Goal: Book appointment/travel/reservation

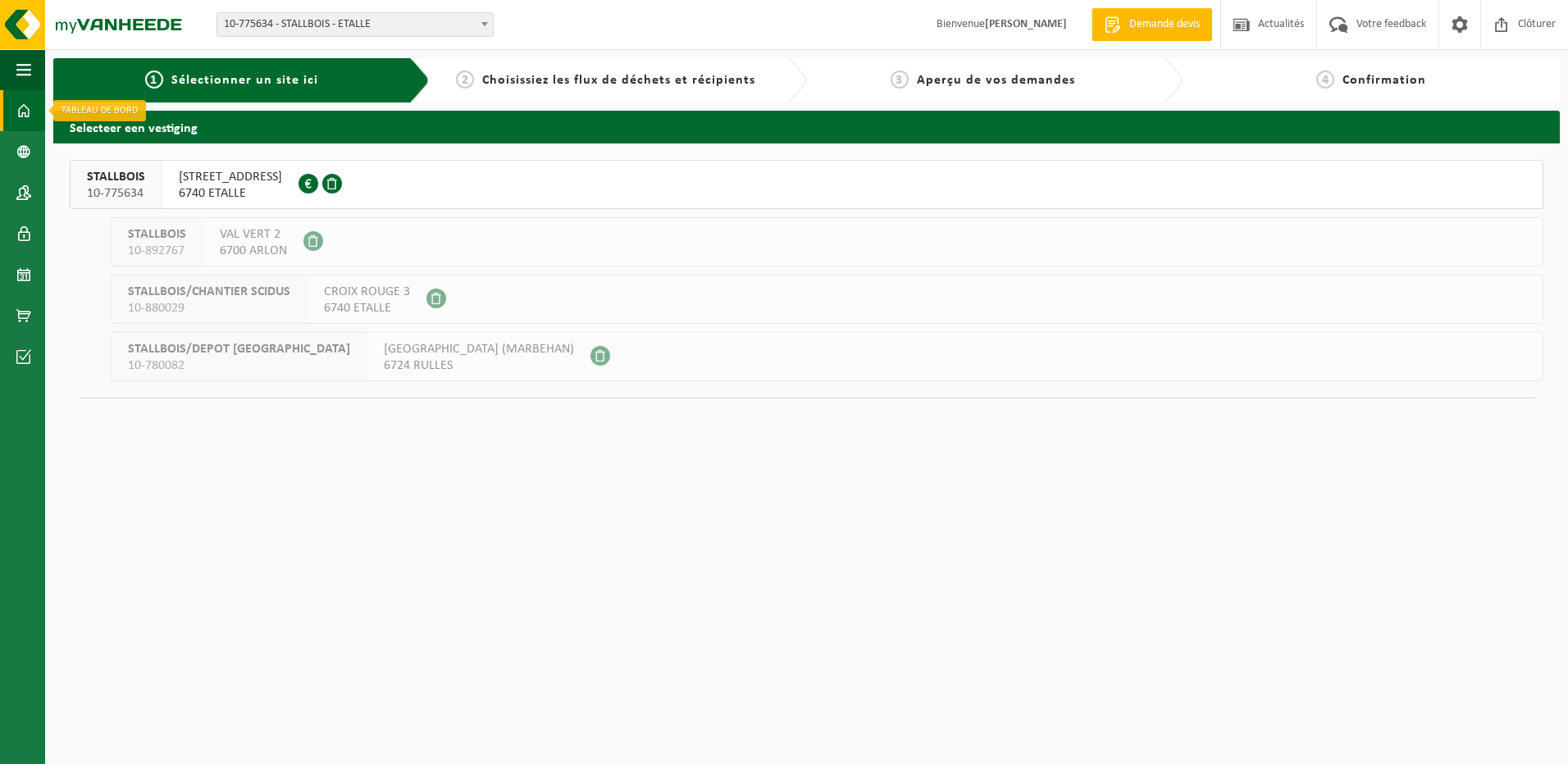
click at [26, 113] on span at bounding box center [24, 111] width 15 height 41
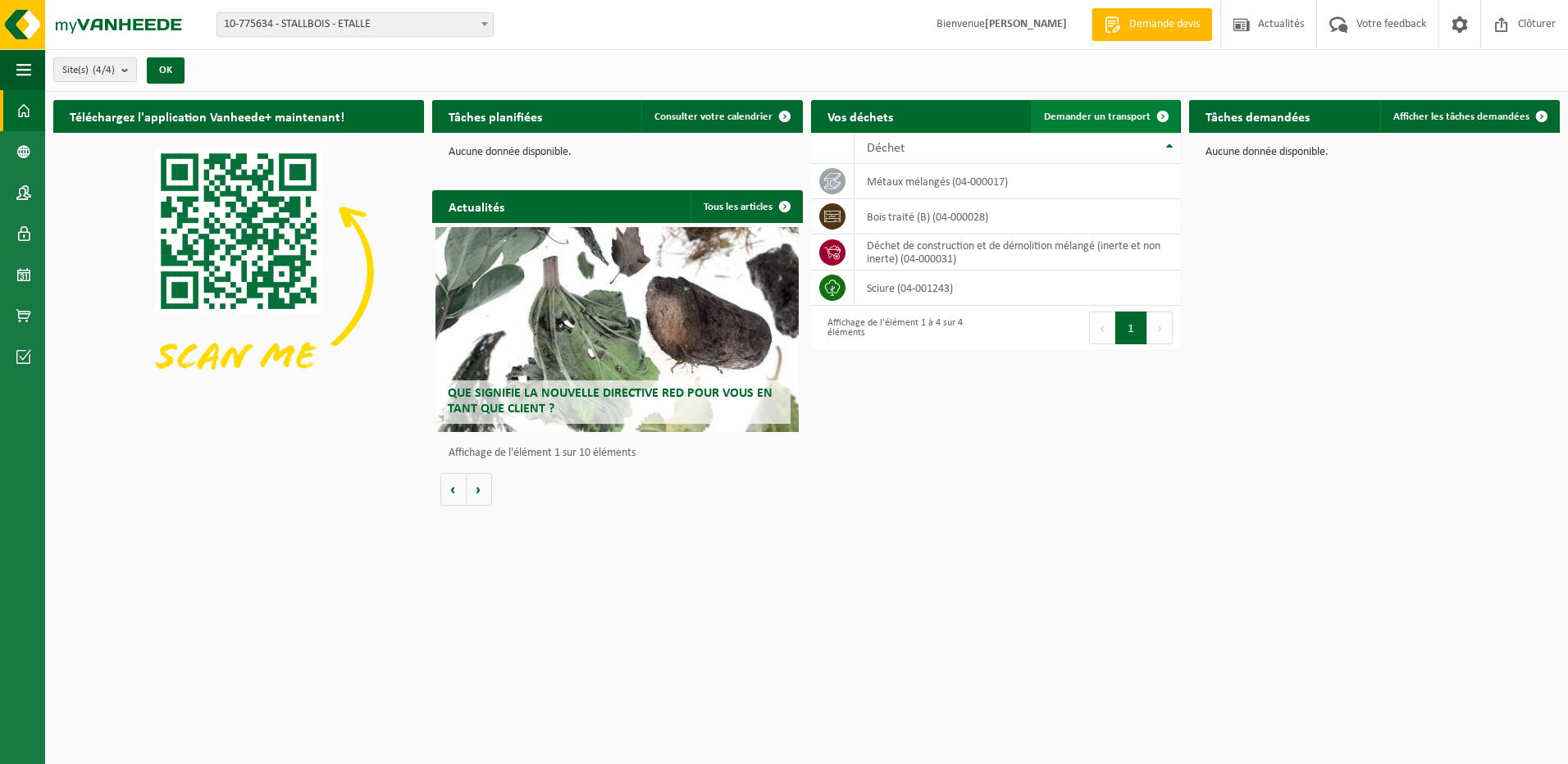
click at [1091, 114] on span "Demander un transport" at bounding box center [1097, 116] width 107 height 11
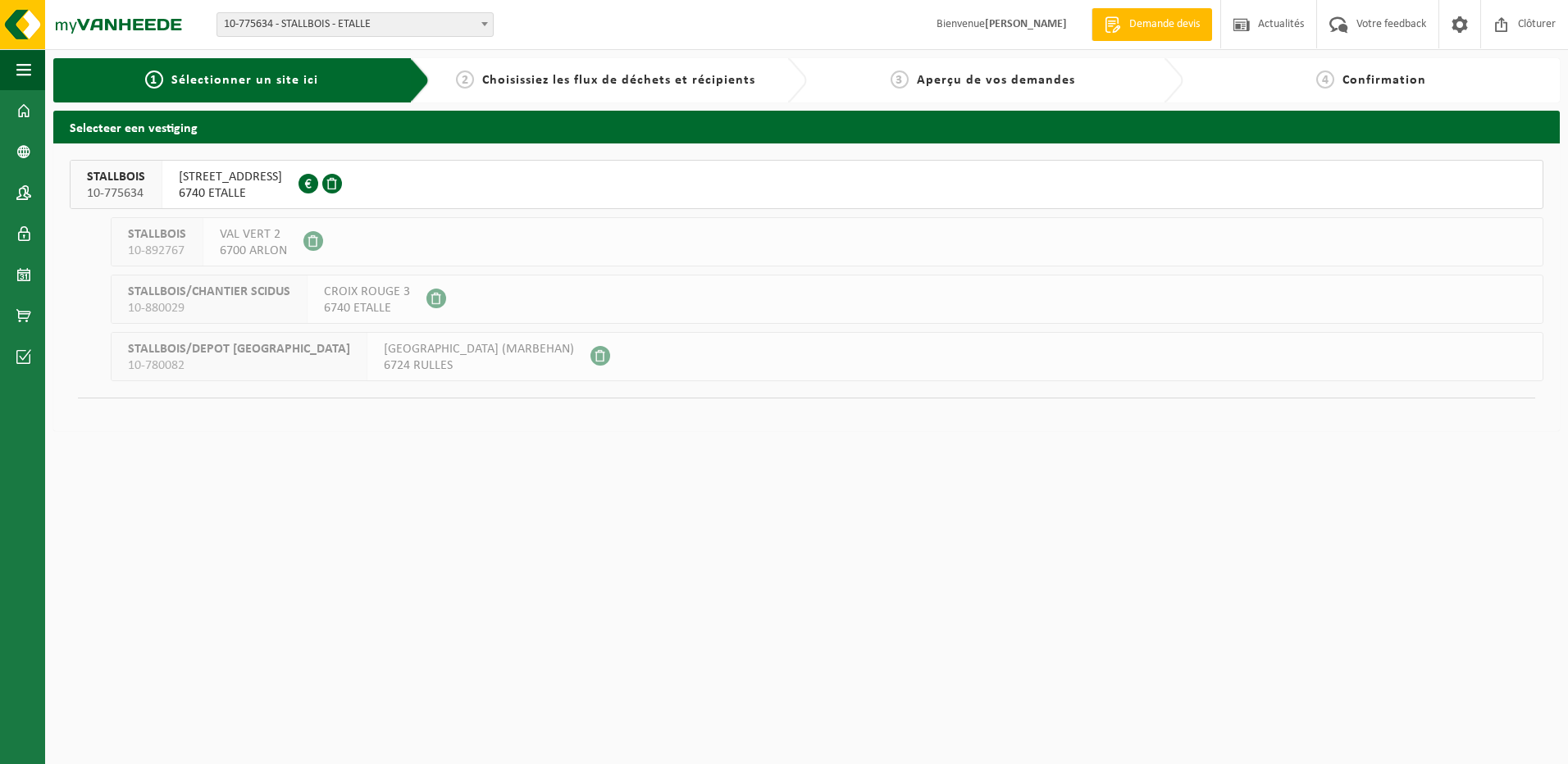
click at [140, 181] on span "STALLBOIS" at bounding box center [116, 178] width 58 height 17
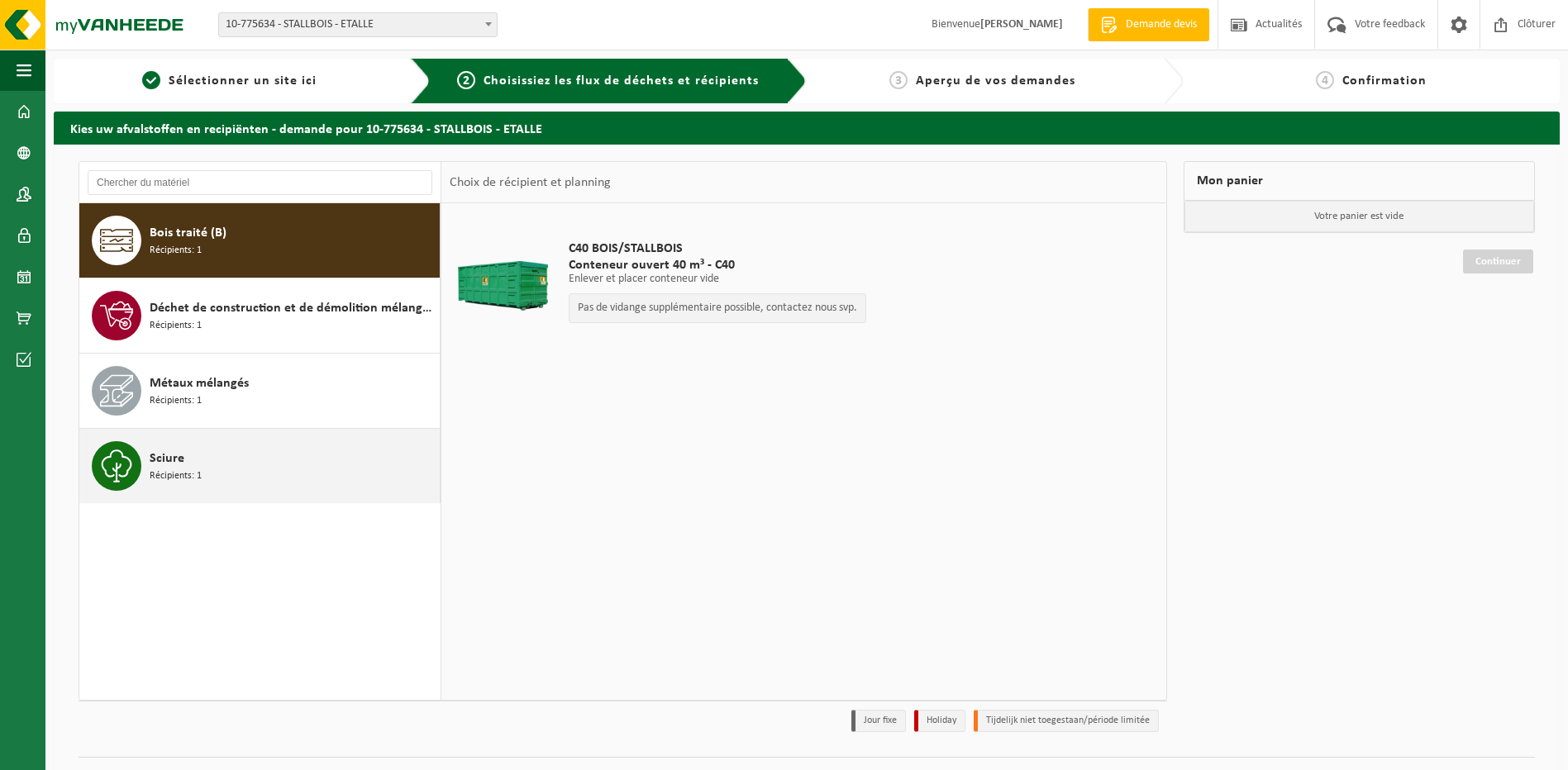
click at [177, 475] on span "Récipients: 1" at bounding box center [176, 476] width 52 height 16
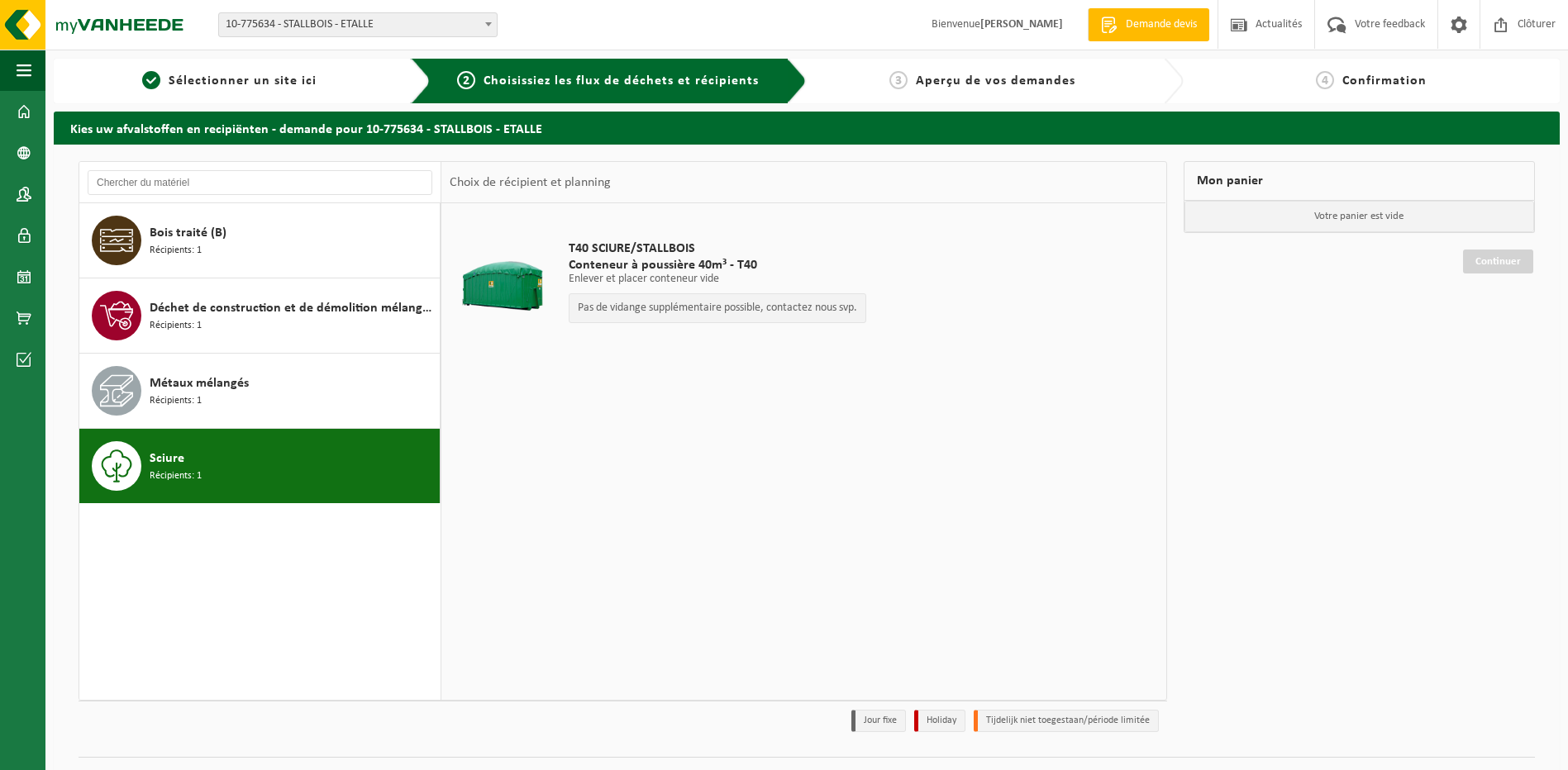
click at [514, 281] on div at bounding box center [502, 286] width 97 height 66
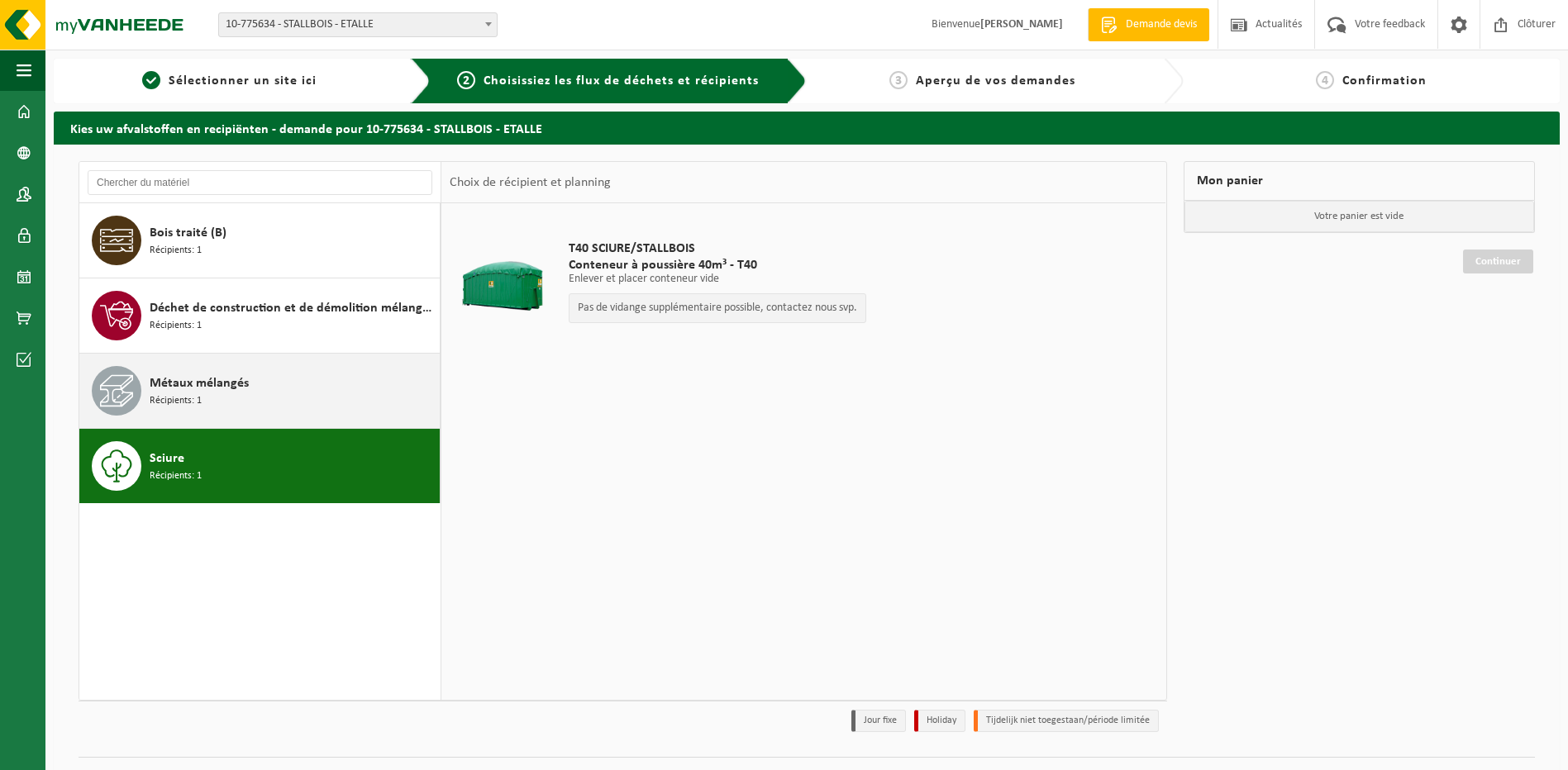
click at [218, 370] on div "Métaux mélangés Récipients: 1" at bounding box center [293, 391] width 286 height 50
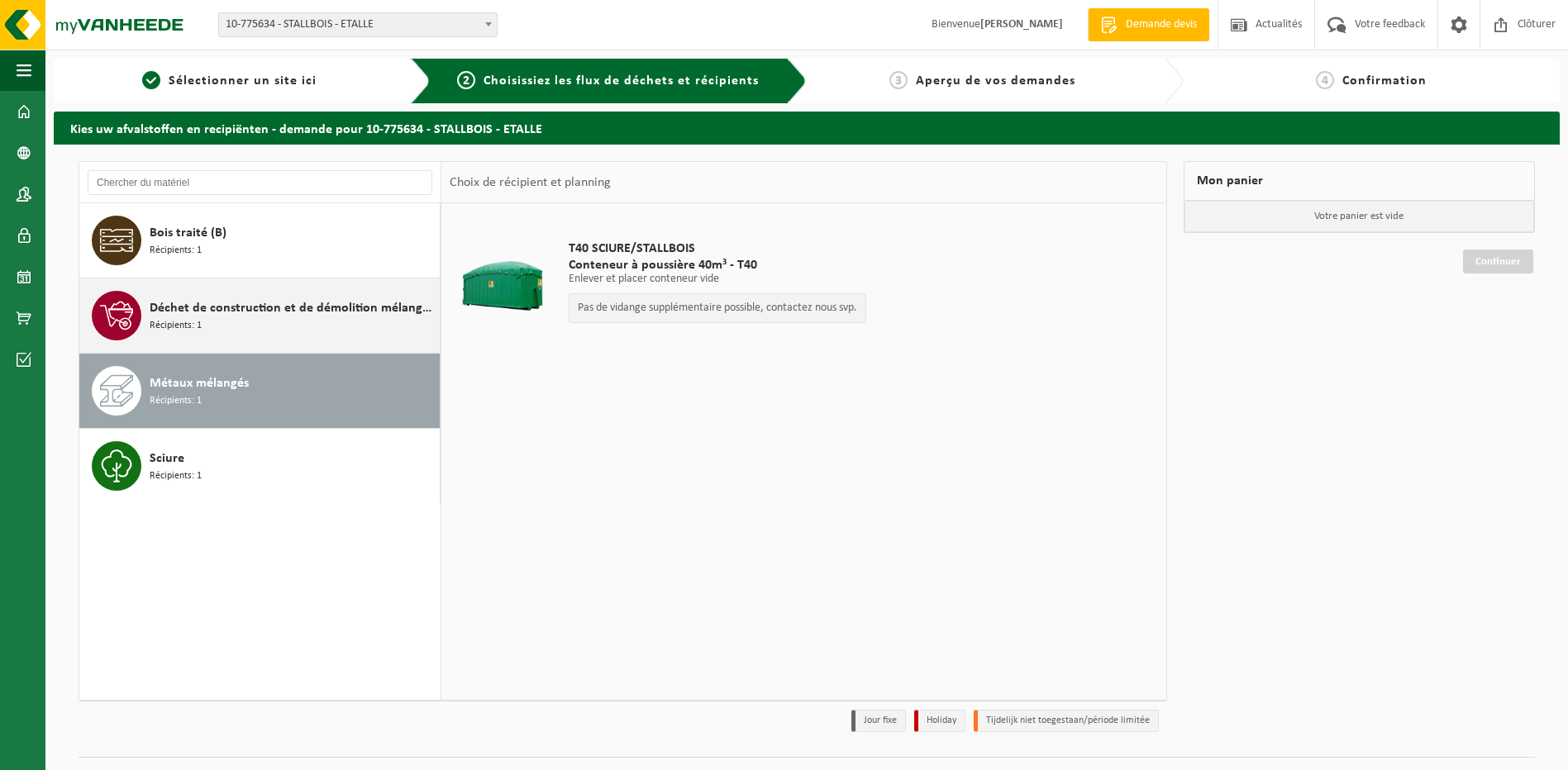
click at [232, 310] on span "Déchet de construction et de démolition mélangé (inerte et non inerte)" at bounding box center [293, 308] width 286 height 20
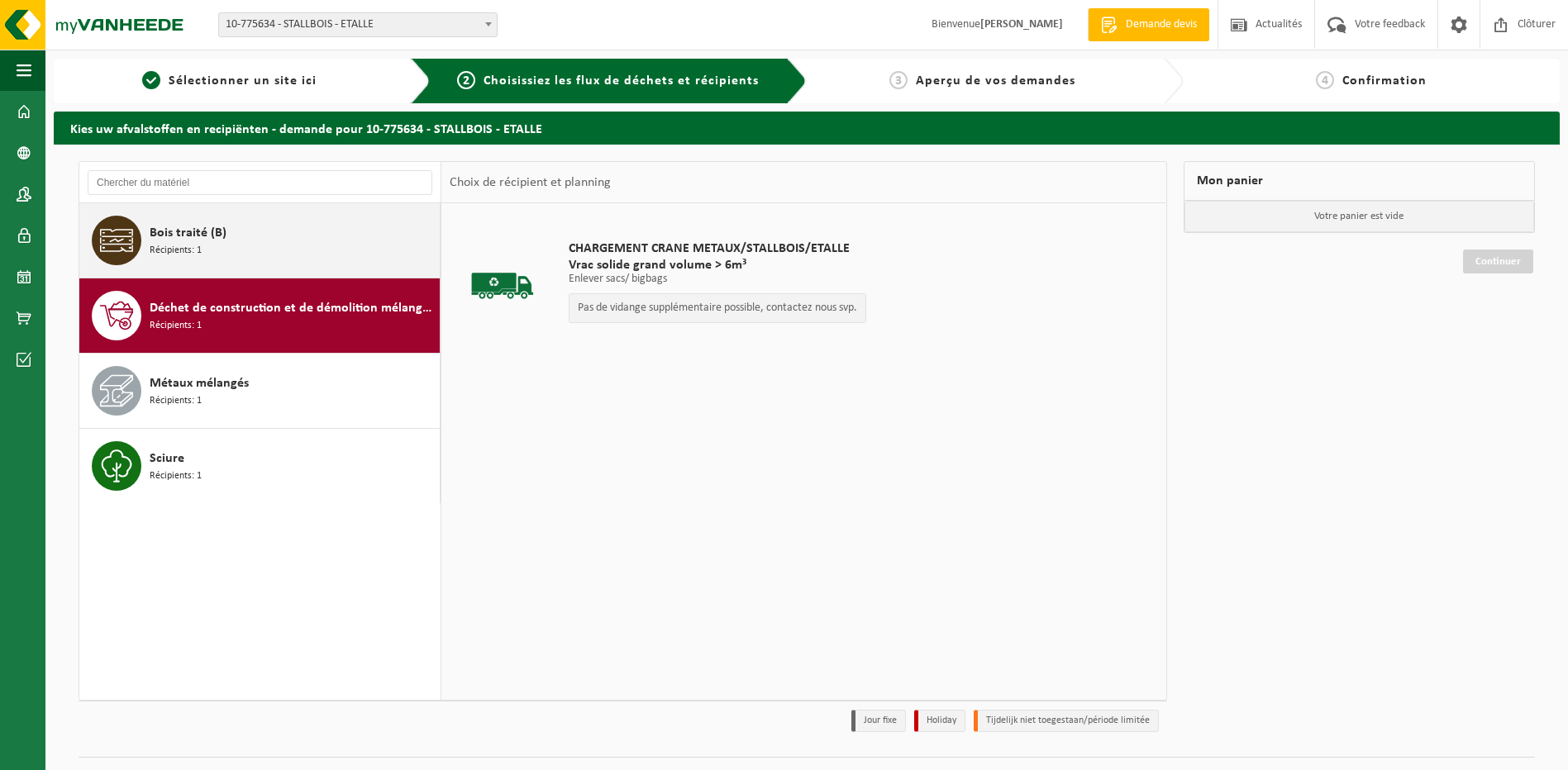
click at [244, 255] on div "Bois traité (B) Récipients: 1" at bounding box center [293, 241] width 286 height 50
